Goal: Find specific page/section: Find specific page/section

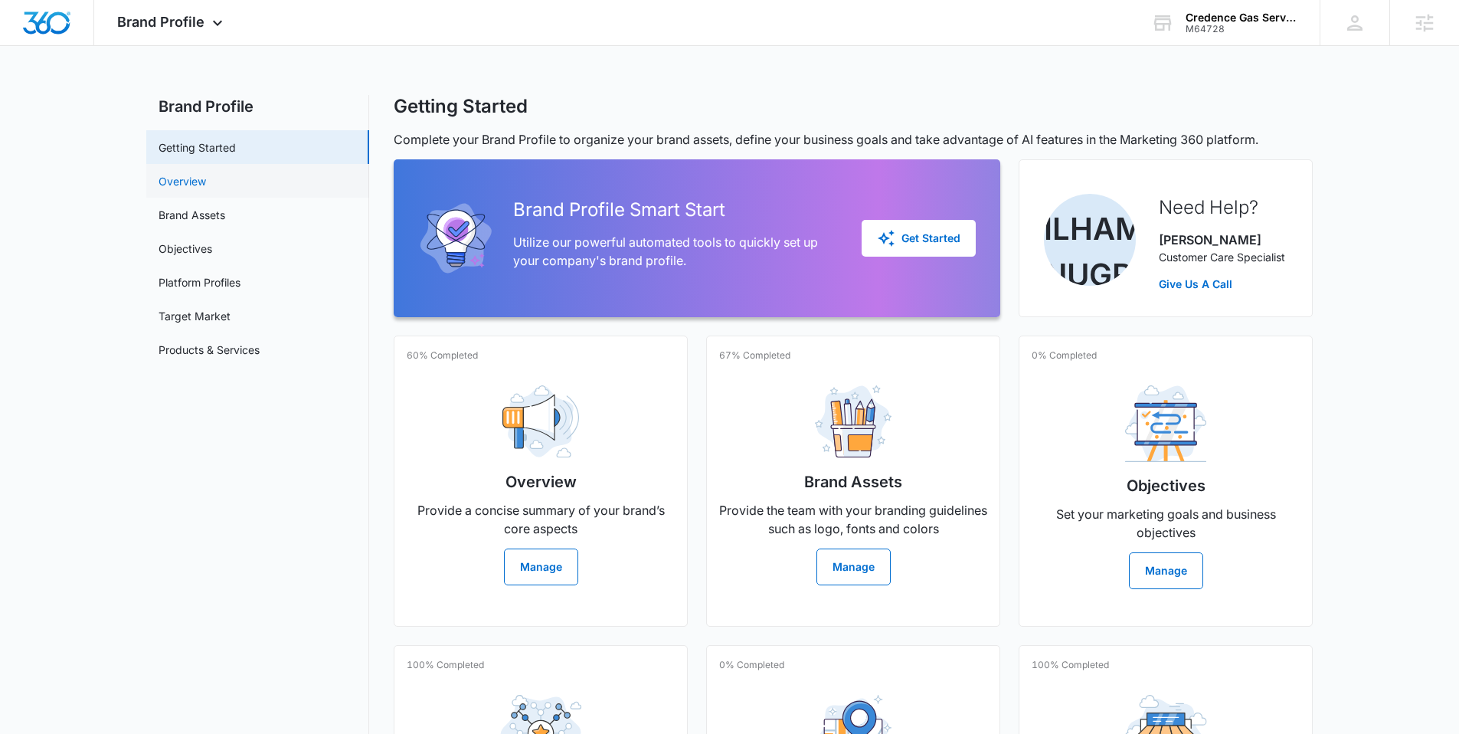
click at [195, 182] on link "Overview" at bounding box center [182, 181] width 47 height 16
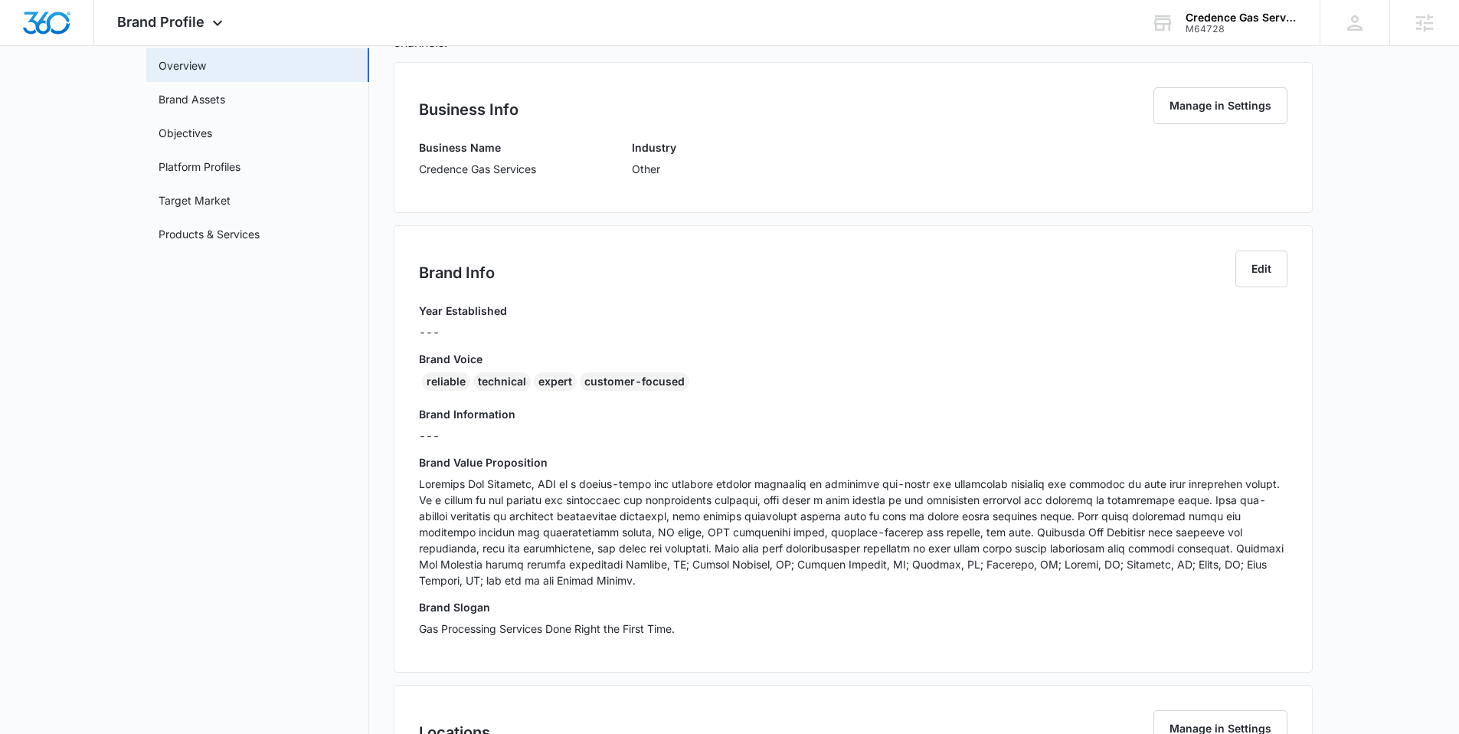
scroll to position [119, 0]
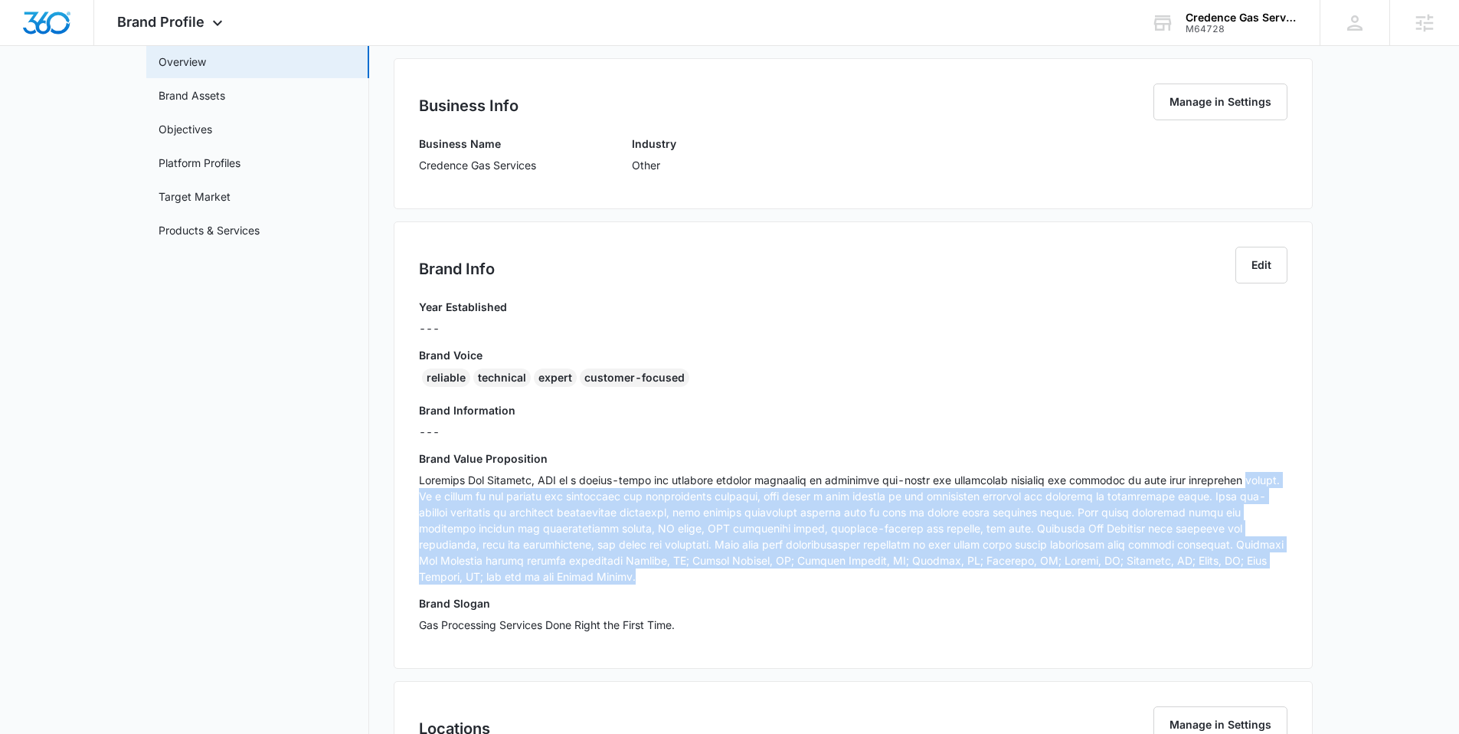
drag, startPoint x: 591, startPoint y: 569, endPoint x: 485, endPoint y: 535, distance: 111.9
click at [408, 494] on div "Brand Info Edit Year Established --- Brand Voice reliable technical expert cust…" at bounding box center [853, 444] width 919 height 447
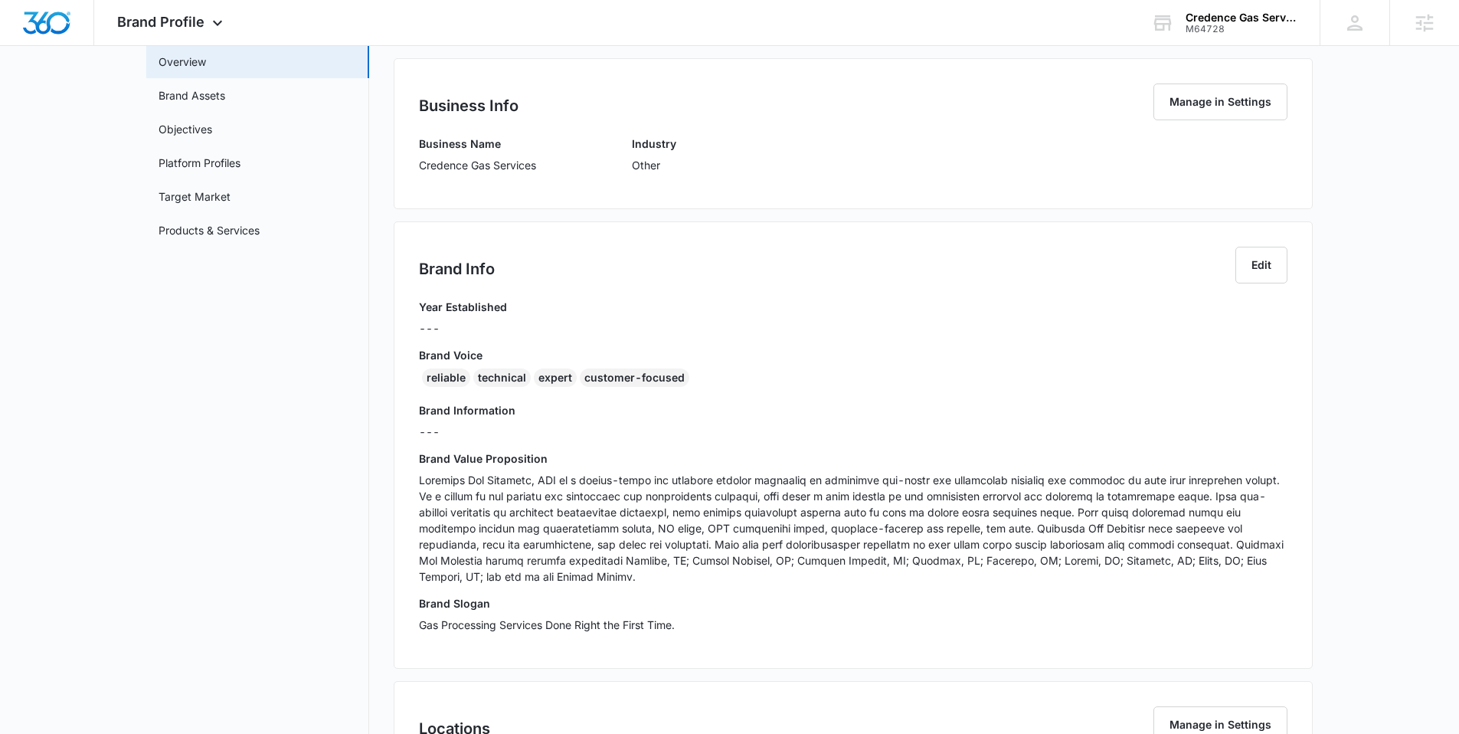
click at [804, 603] on h3 "Brand Slogan" at bounding box center [853, 603] width 868 height 16
drag, startPoint x: 597, startPoint y: 559, endPoint x: 1002, endPoint y: 553, distance: 405.1
click at [1002, 553] on p at bounding box center [853, 528] width 868 height 113
copy p "[GEOGRAPHIC_DATA], [GEOGRAPHIC_DATA]; [GEOGRAPHIC_DATA], [GEOGRAPHIC_DATA]; [GE…"
click at [204, 190] on link "Target Market" at bounding box center [195, 196] width 72 height 16
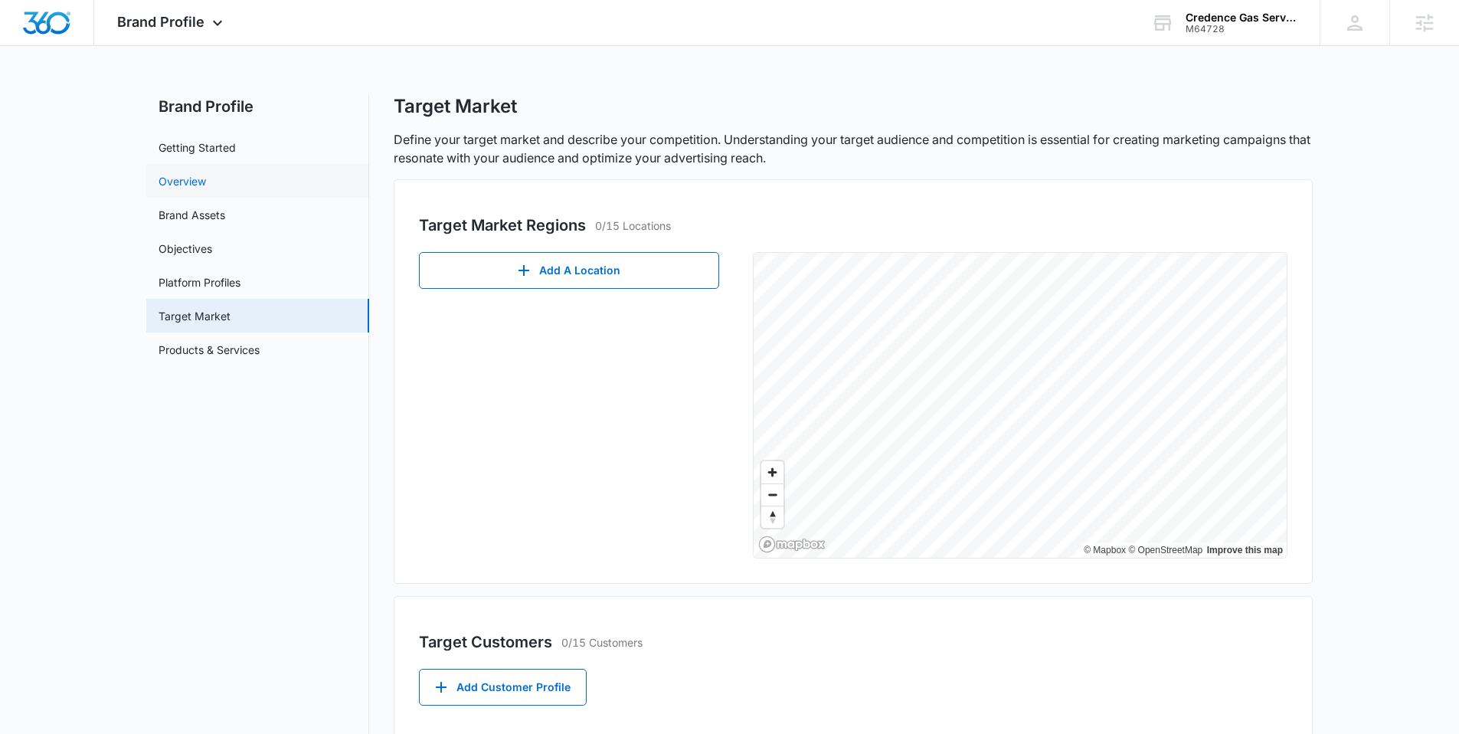
click at [198, 187] on link "Overview" at bounding box center [182, 181] width 47 height 16
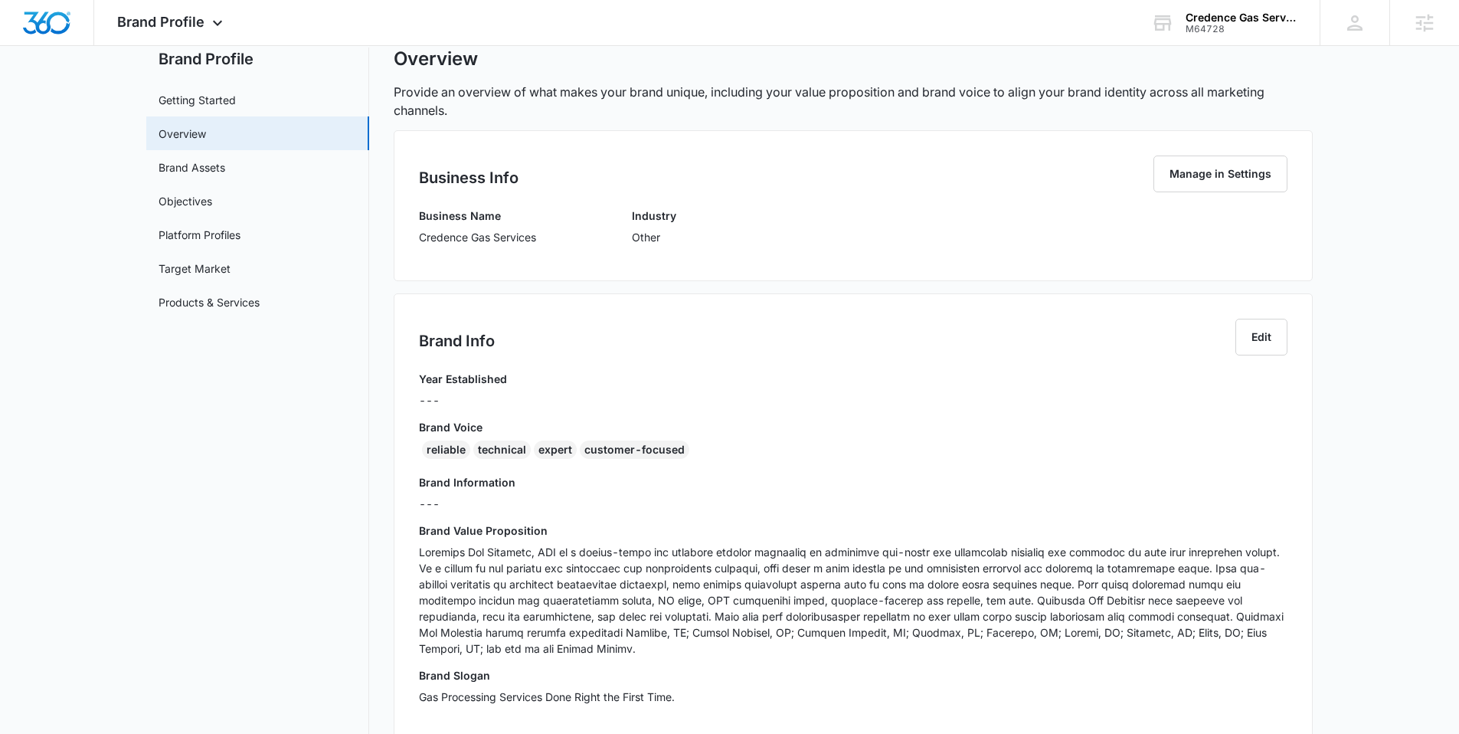
scroll to position [247, 0]
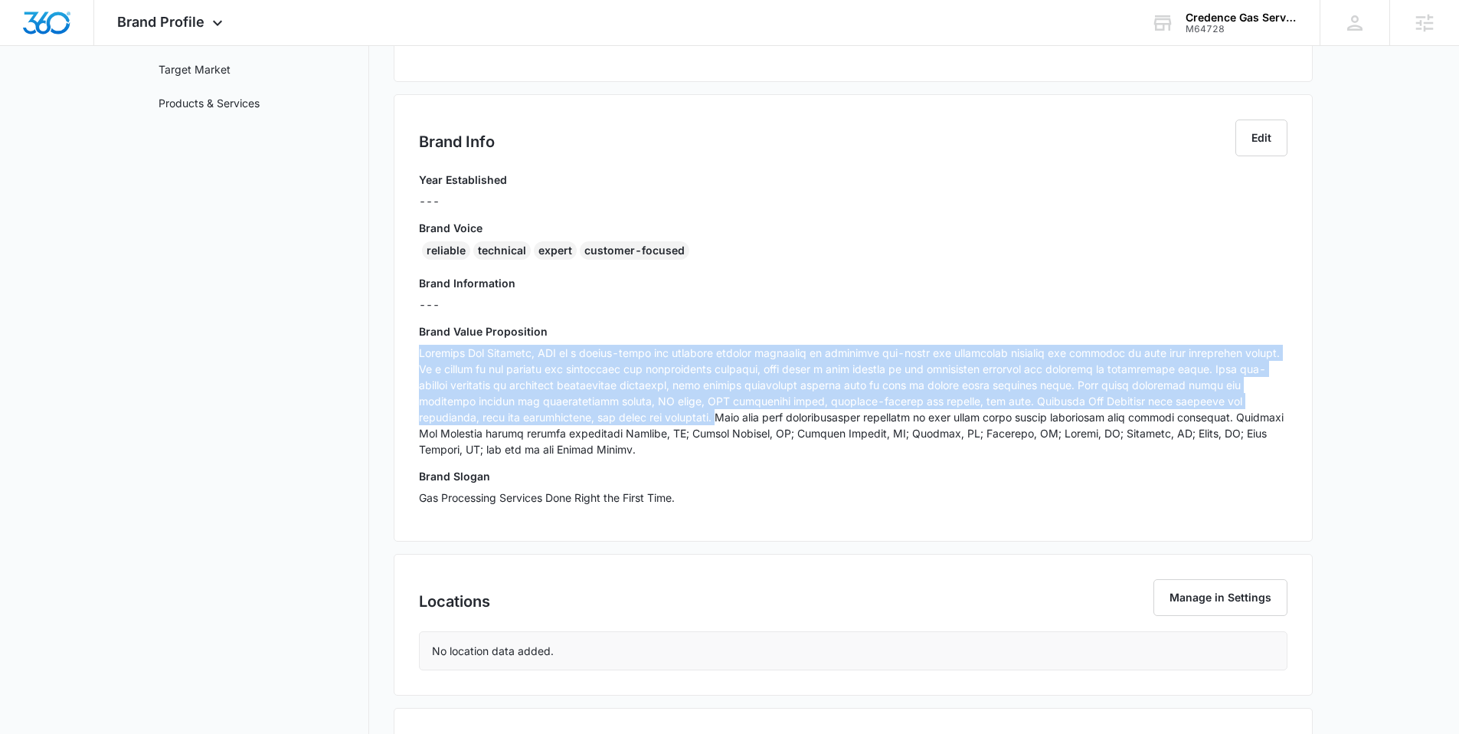
drag, startPoint x: 651, startPoint y: 417, endPoint x: 409, endPoint y: 352, distance: 250.6
click at [409, 352] on div "Brand Info Edit Year Established --- Brand Voice reliable technical expert cust…" at bounding box center [853, 317] width 919 height 447
copy p "Credence Gas Services, LLC is a family-owned and operated company dedicated to …"
click at [508, 380] on p at bounding box center [853, 401] width 868 height 113
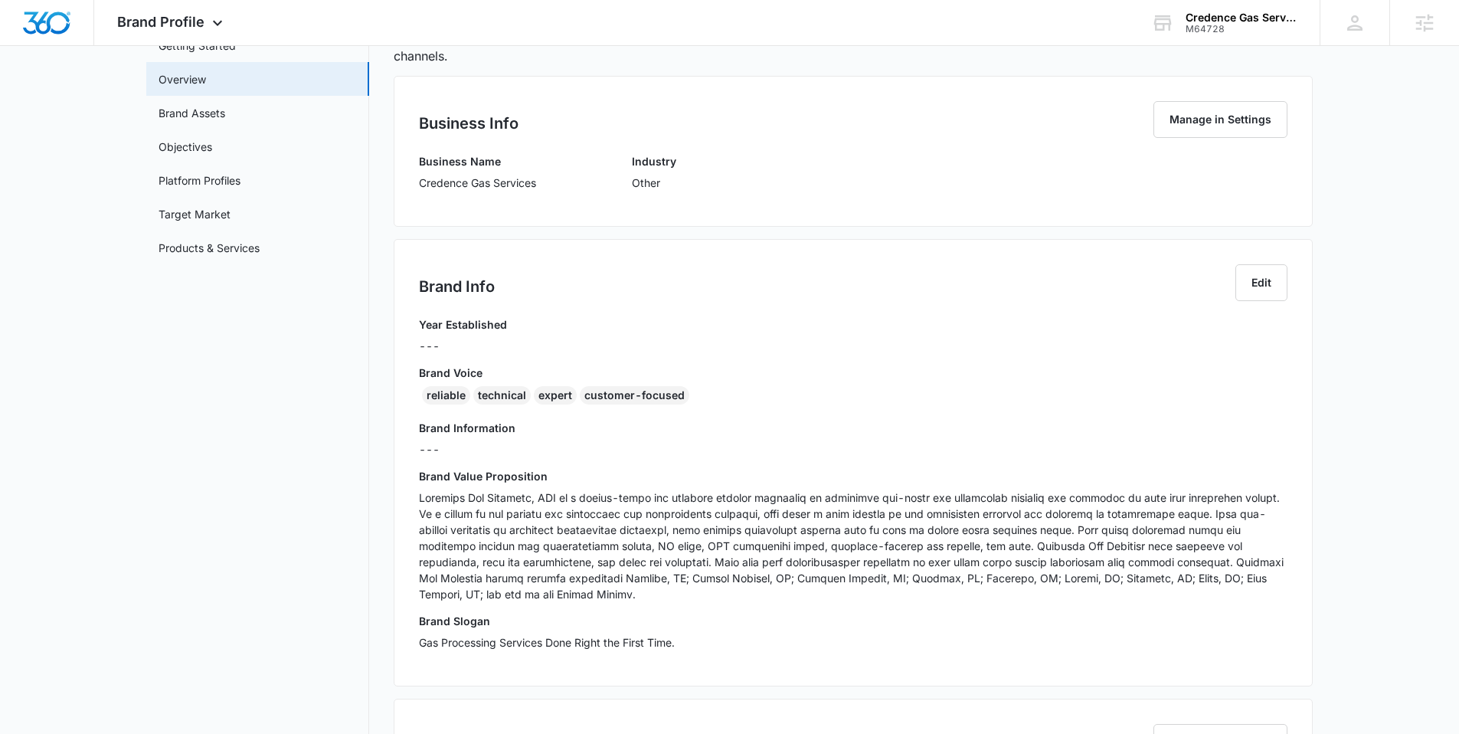
scroll to position [0, 0]
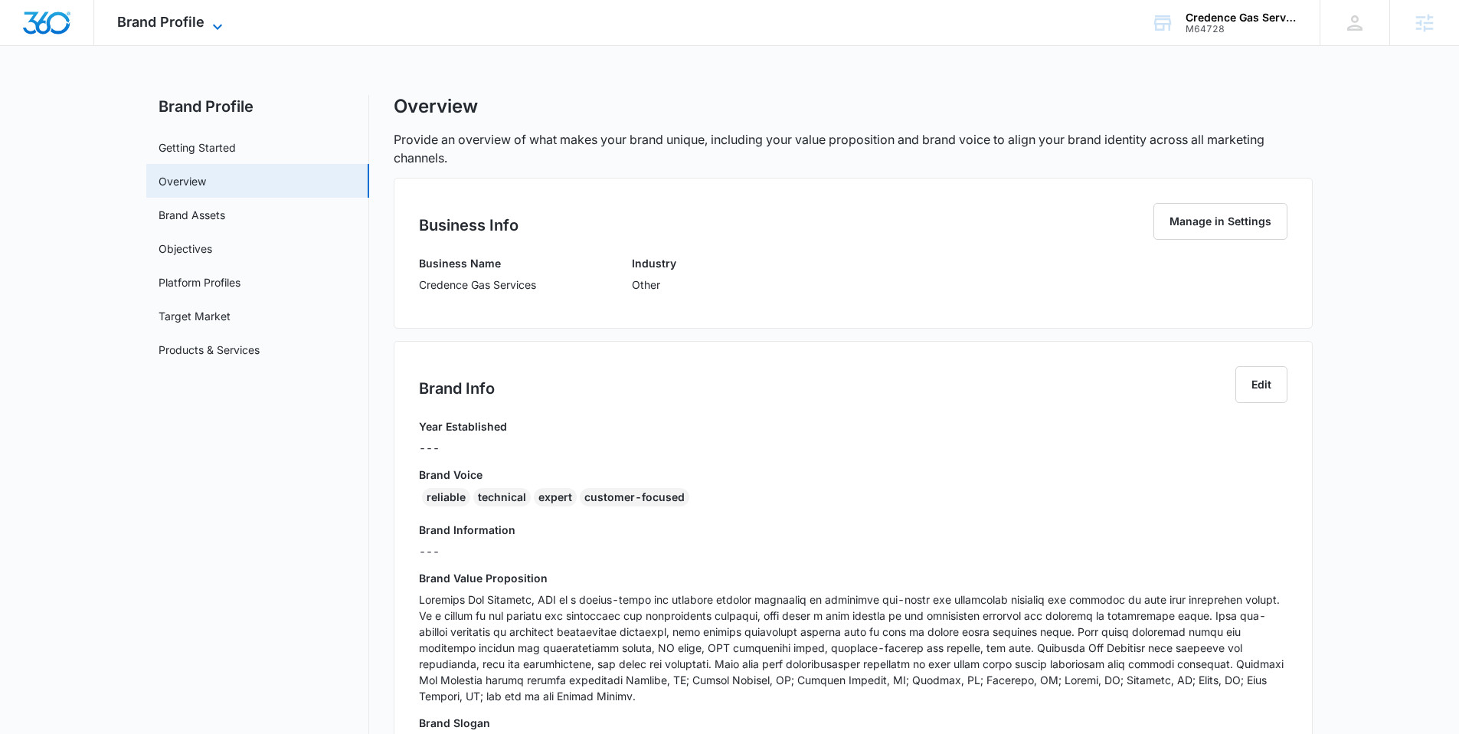
click at [144, 16] on span "Brand Profile" at bounding box center [160, 22] width 87 height 16
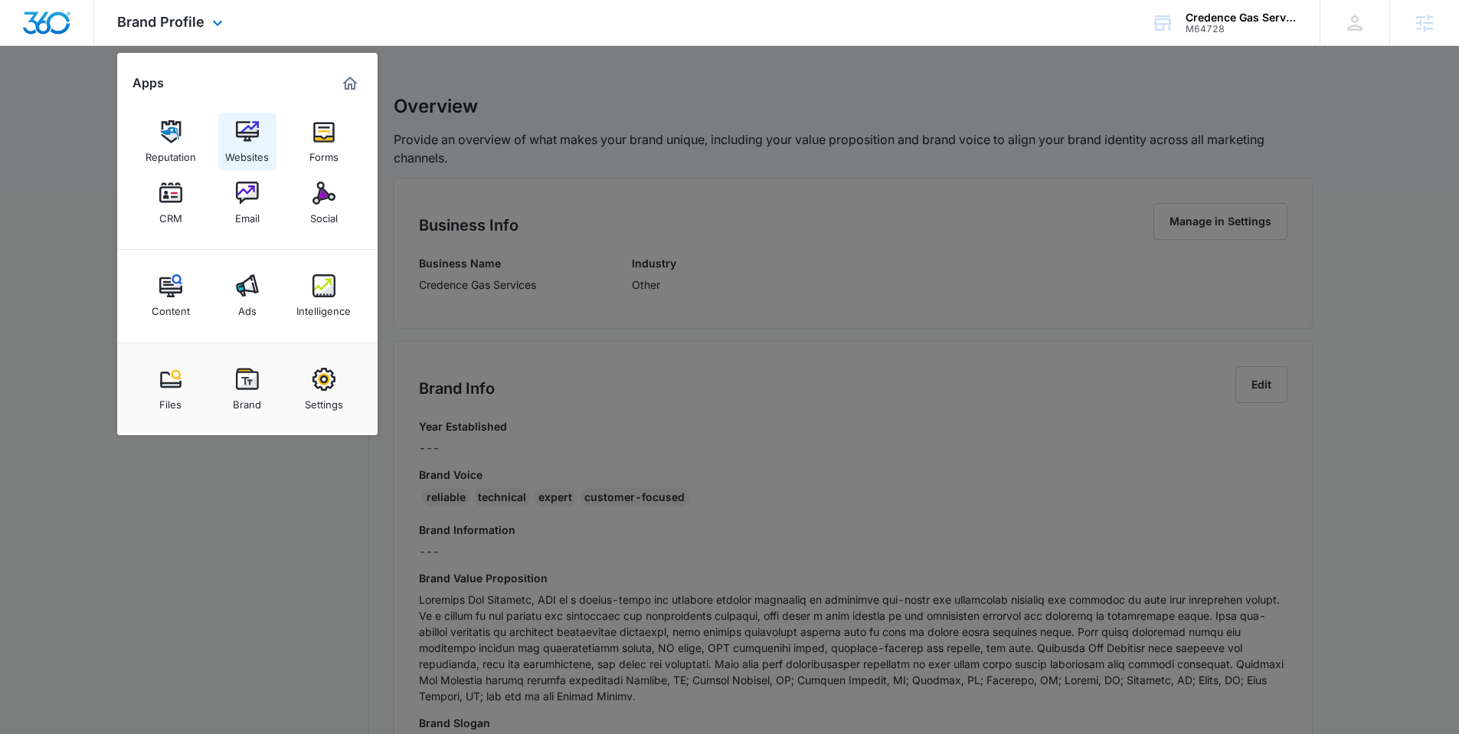
click at [247, 123] on img at bounding box center [247, 131] width 23 height 23
